Goal: Find specific page/section: Find specific page/section

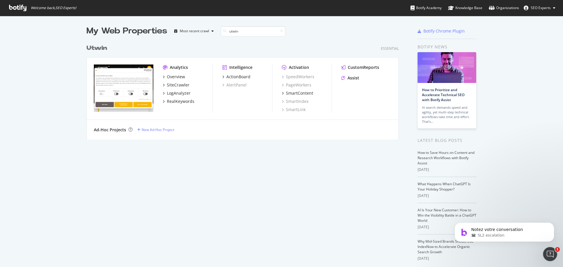
scroll to position [98, 313]
type input "utwin"
click at [170, 75] on div "Overview" at bounding box center [176, 77] width 18 height 6
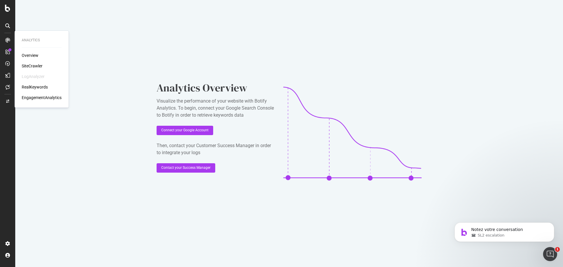
click at [33, 54] on div "Overview" at bounding box center [30, 56] width 17 height 6
click at [30, 67] on div "SiteCrawler" at bounding box center [32, 66] width 21 height 6
